Goal: Information Seeking & Learning: Find specific page/section

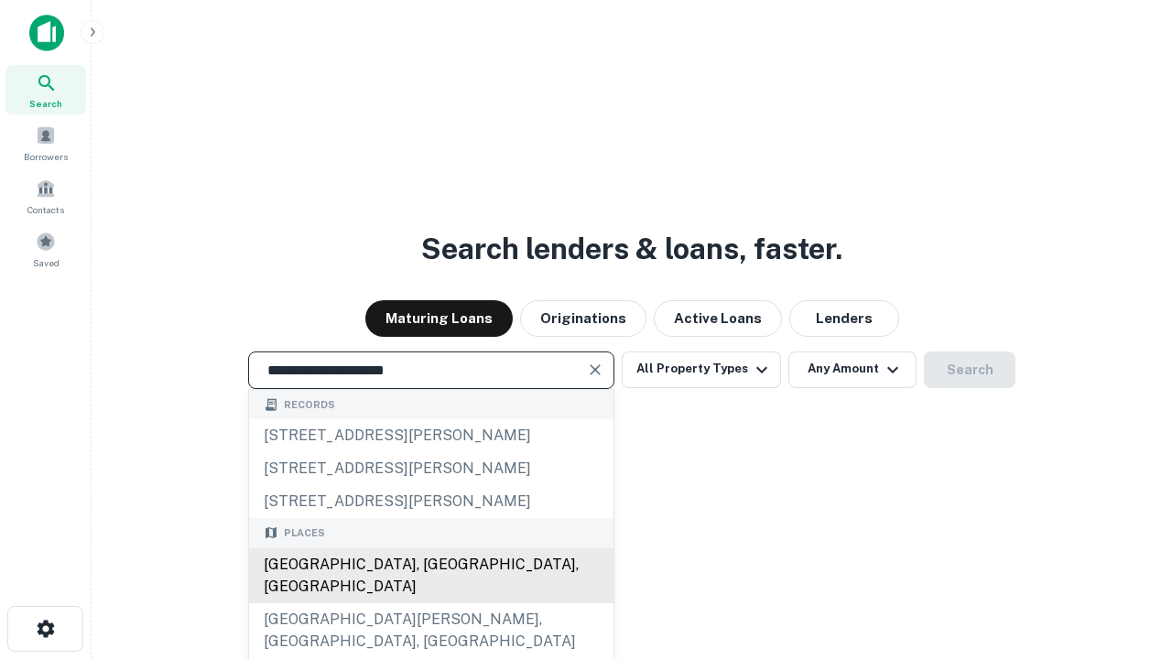
click at [430, 603] on div "[GEOGRAPHIC_DATA], [GEOGRAPHIC_DATA], [GEOGRAPHIC_DATA]" at bounding box center [431, 576] width 364 height 55
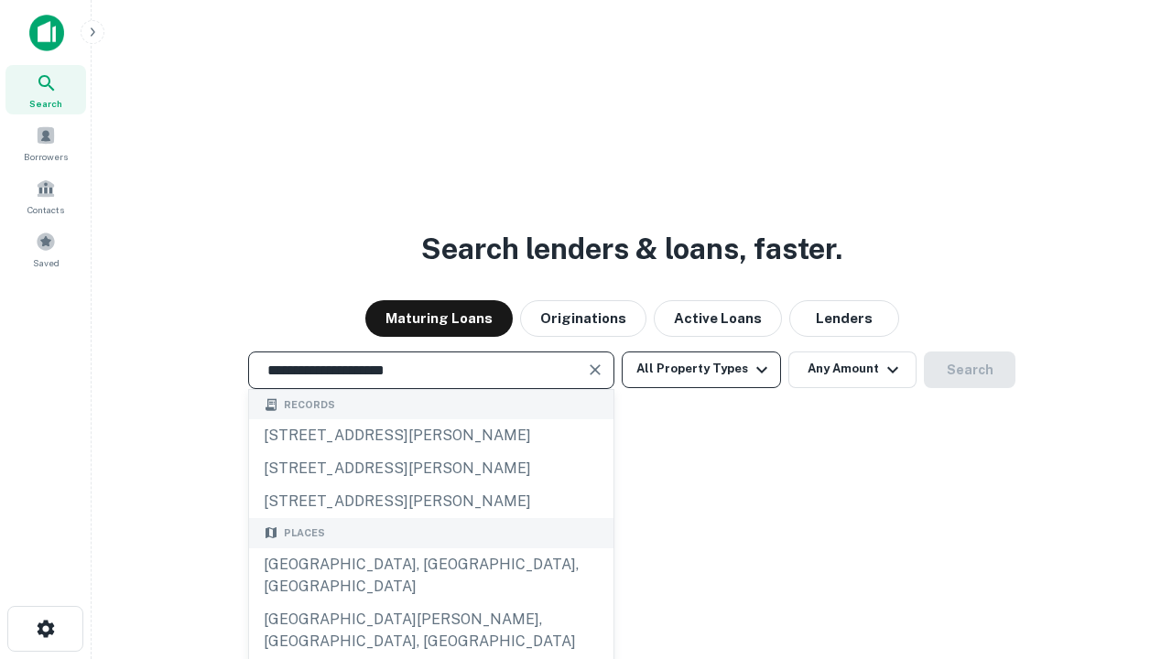
type input "**********"
click at [701, 369] on button "All Property Types" at bounding box center [701, 370] width 159 height 37
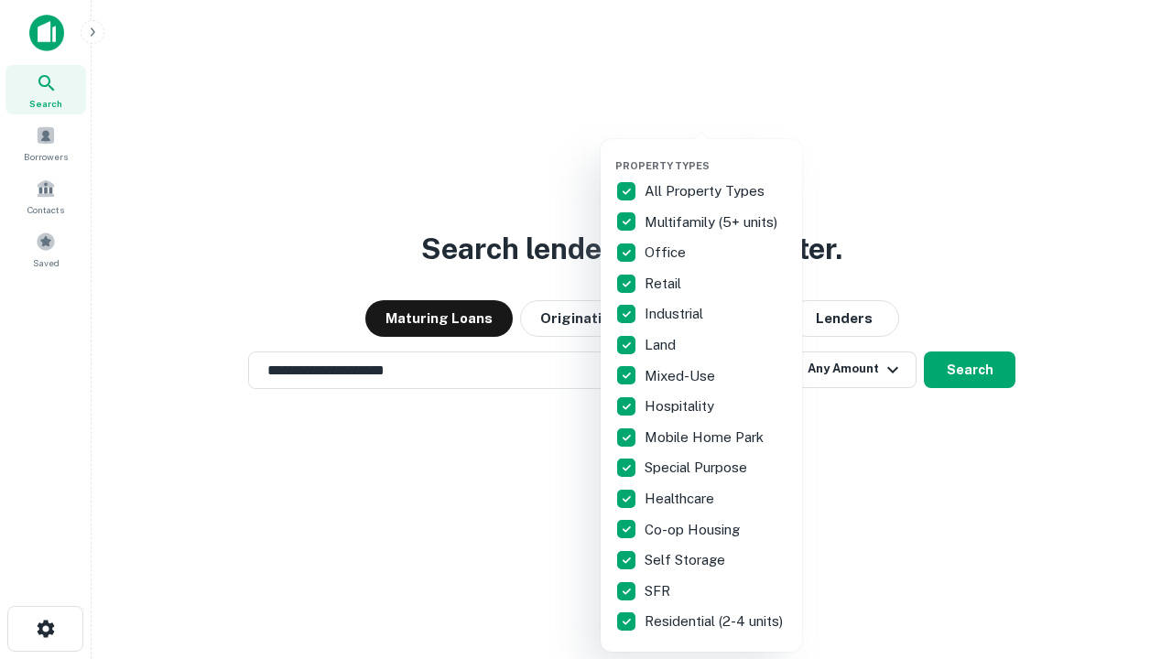
click at [716, 154] on button "button" at bounding box center [715, 154] width 201 height 1
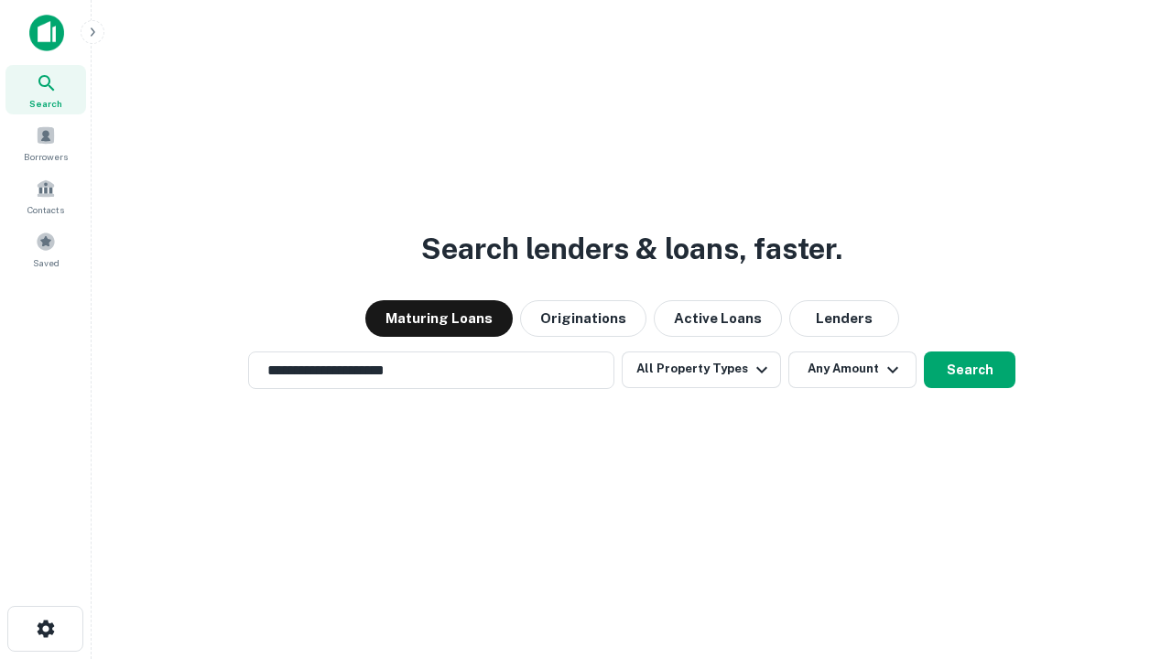
scroll to position [28, 0]
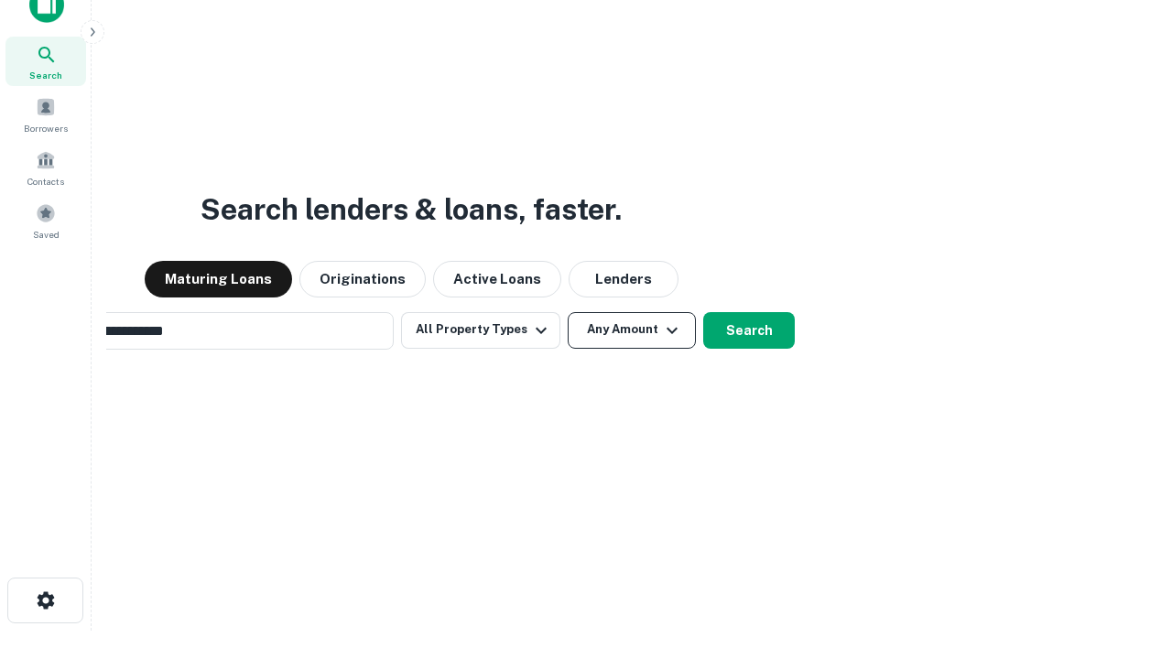
click at [568, 312] on button "Any Amount" at bounding box center [632, 330] width 128 height 37
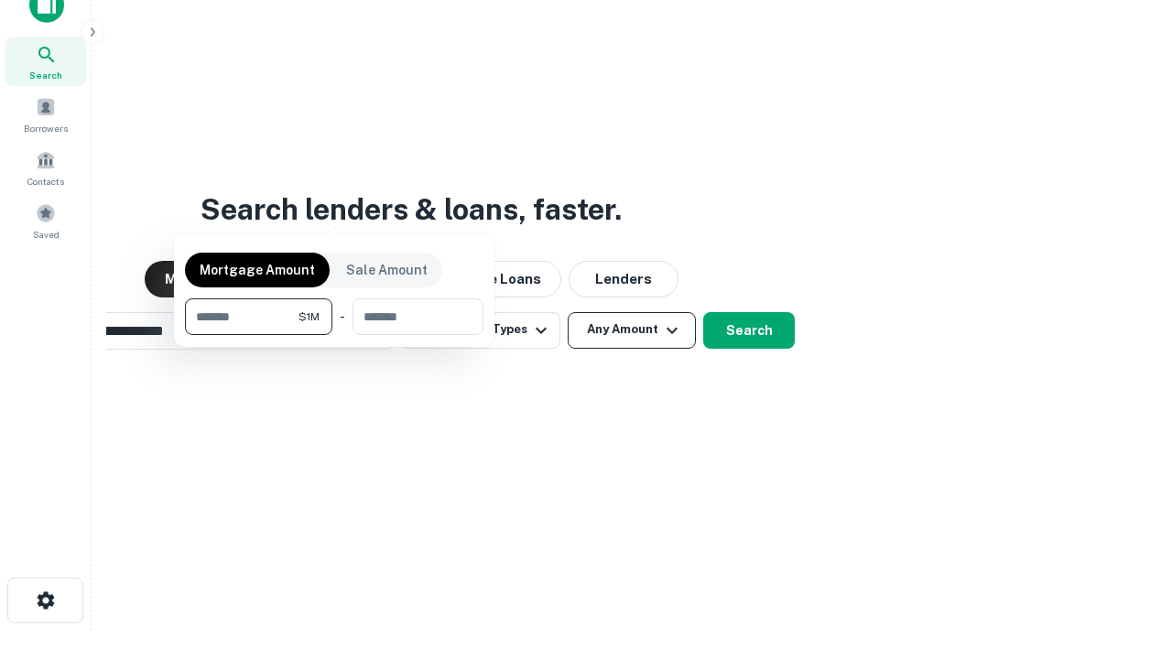
scroll to position [29, 0]
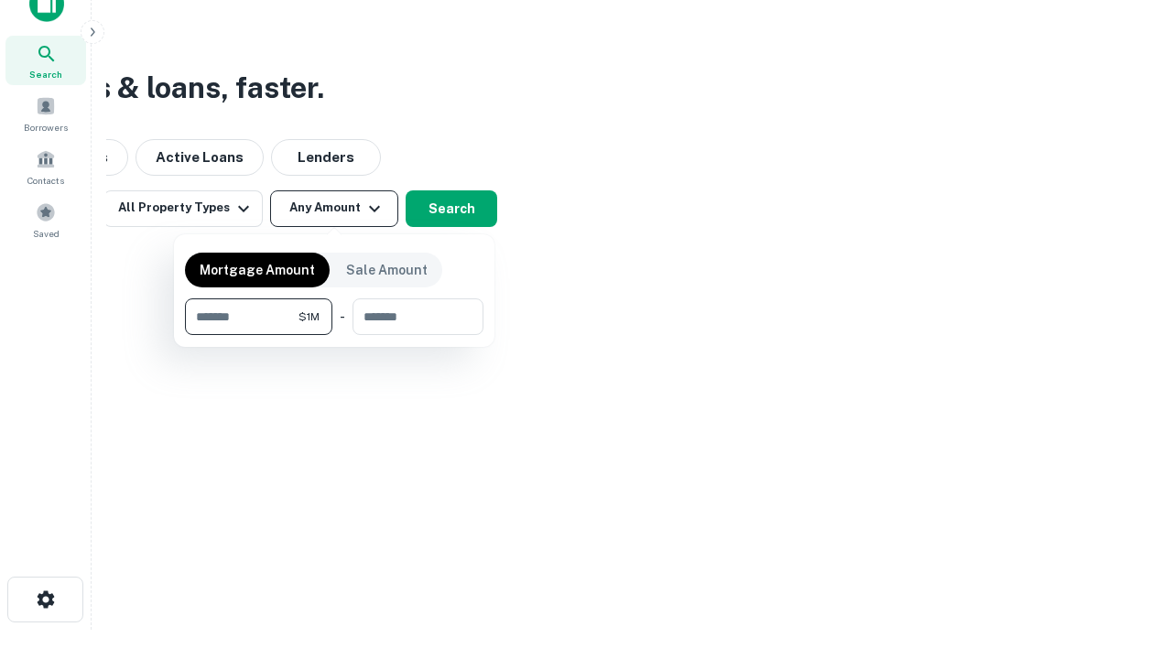
type input "*******"
click at [334, 335] on button "button" at bounding box center [334, 335] width 299 height 1
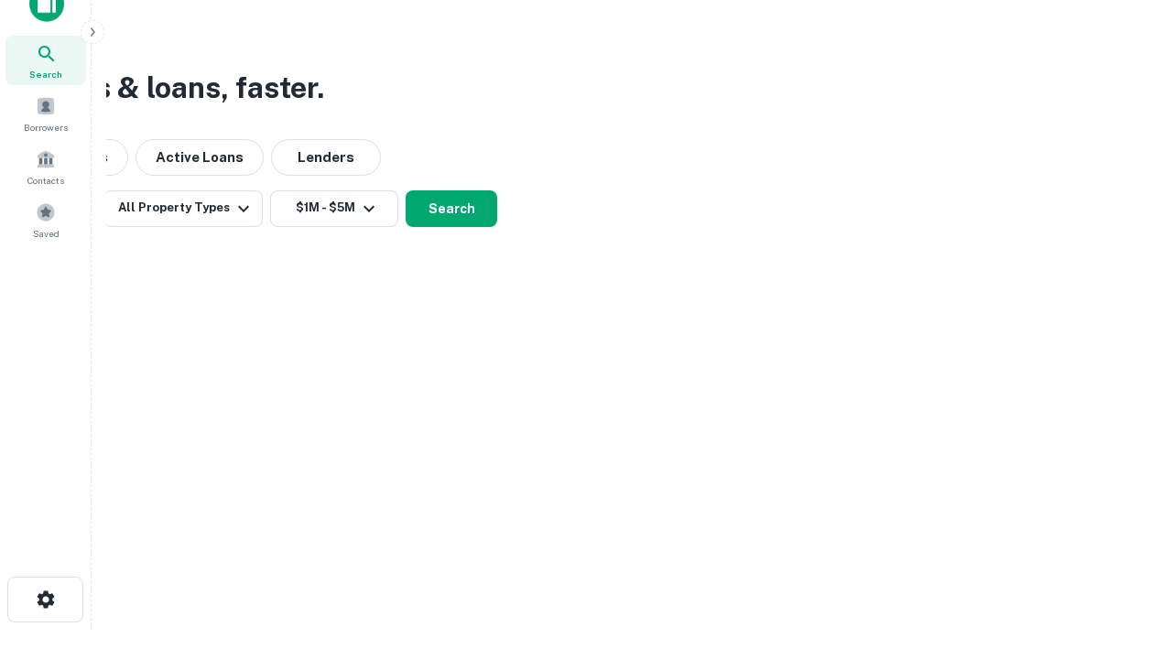
scroll to position [28, 0]
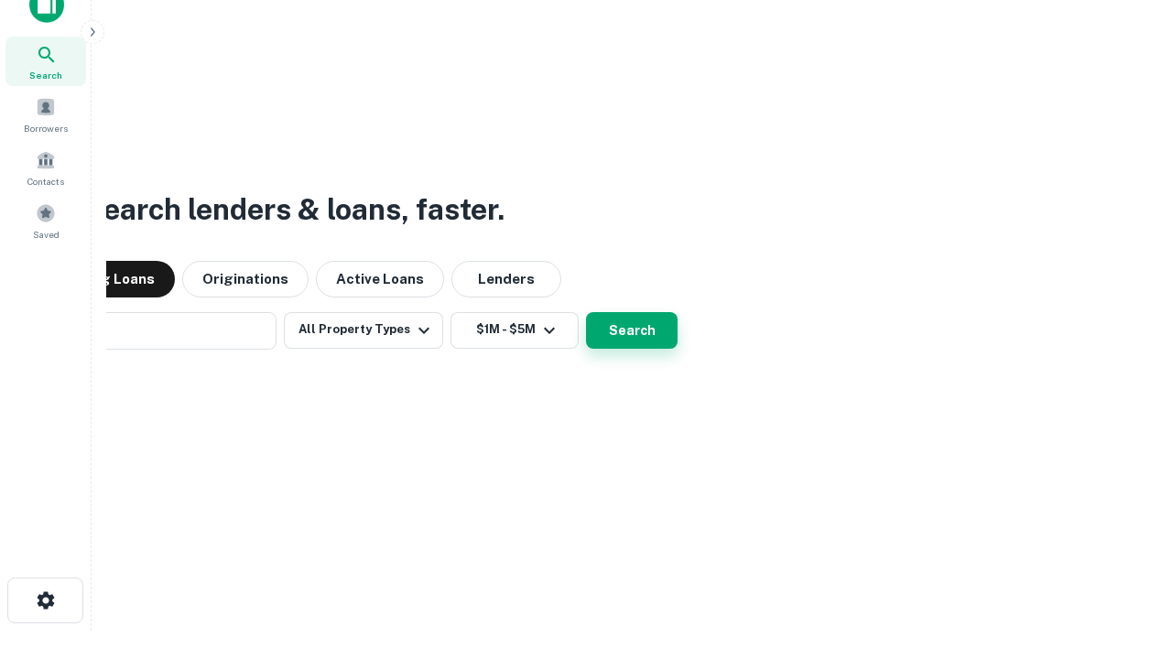
click at [586, 312] on button "Search" at bounding box center [632, 330] width 92 height 37
